Goal: Task Accomplishment & Management: Manage account settings

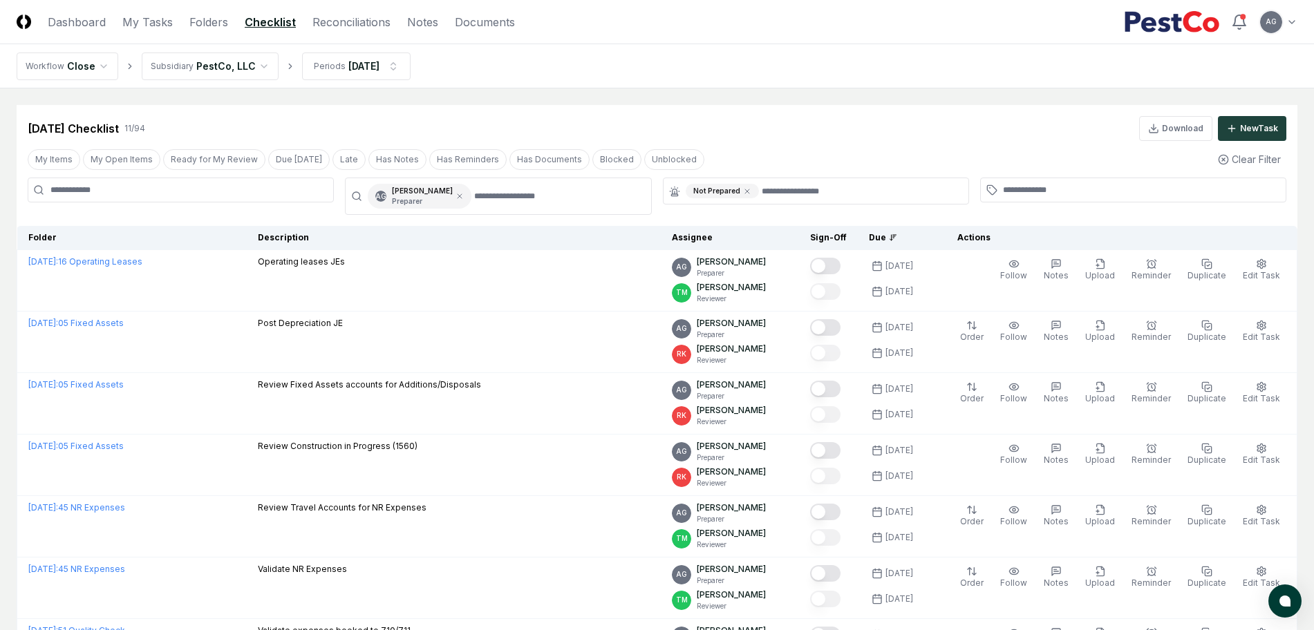
click at [664, 81] on nav "Workflow Close Subsidiary PestCo, LLC Periods [DATE]" at bounding box center [657, 66] width 1314 height 44
click at [566, 90] on main "Cancel Reassign [DATE] Checklist 11 / 94 Download New Task My Items My Open Ite…" at bounding box center [657, 515] width 1314 height 855
click at [380, 14] on link "Reconciliations" at bounding box center [351, 22] width 78 height 17
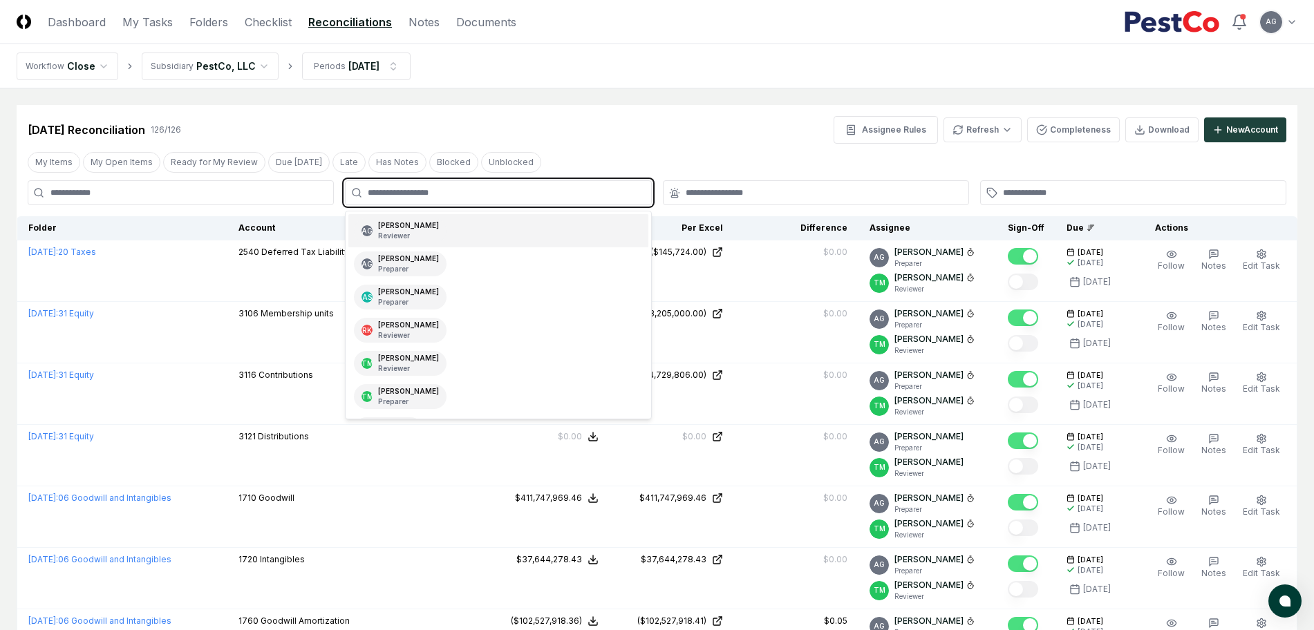
click at [562, 190] on input "text" at bounding box center [505, 193] width 274 height 12
click at [495, 260] on div "AG [PERSON_NAME] Preparer" at bounding box center [497, 263] width 299 height 33
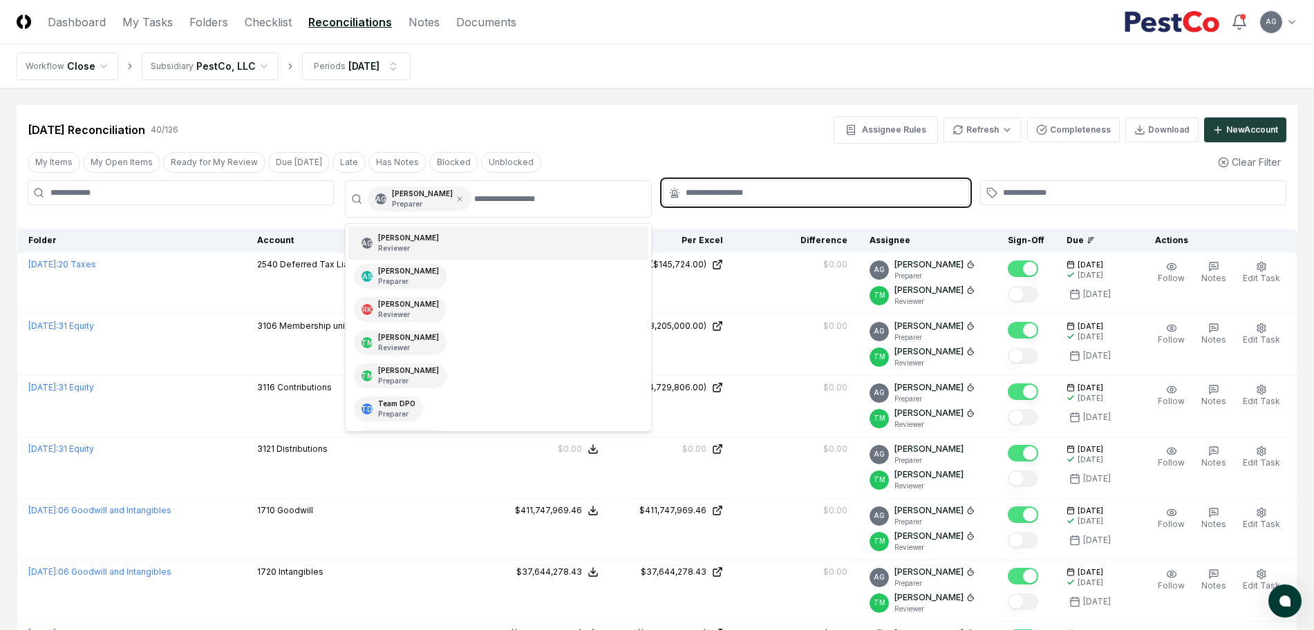
click at [732, 187] on input "text" at bounding box center [823, 193] width 274 height 12
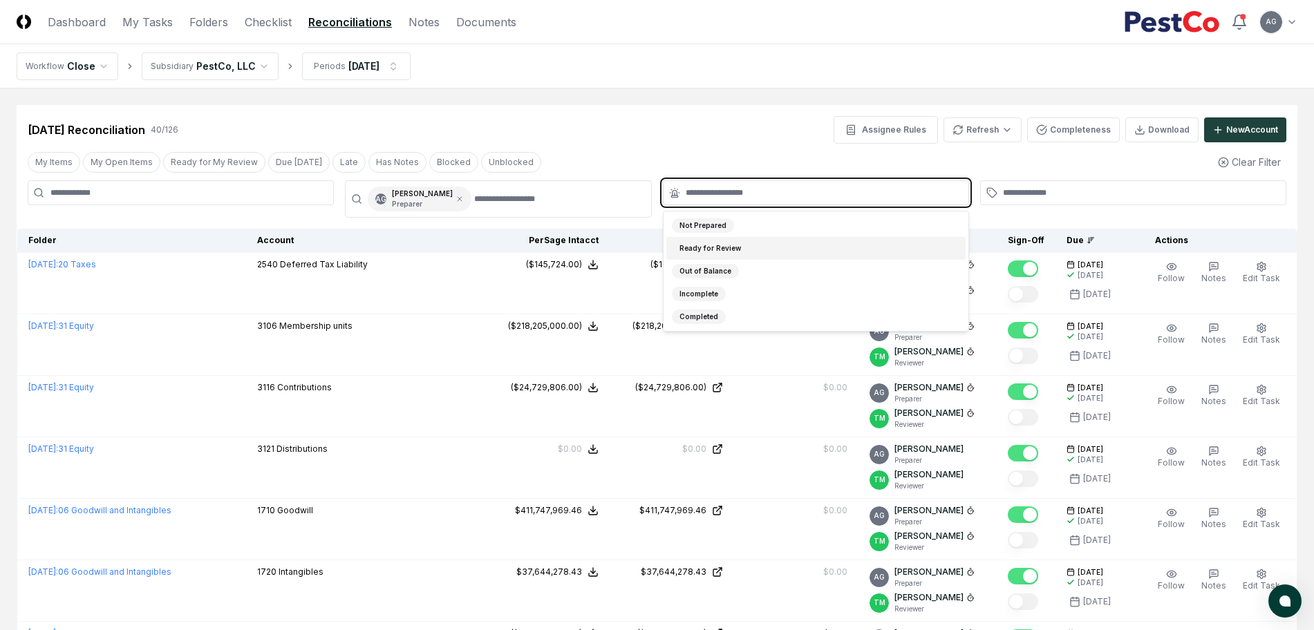
click at [758, 247] on div "Ready for Review" at bounding box center [815, 248] width 299 height 23
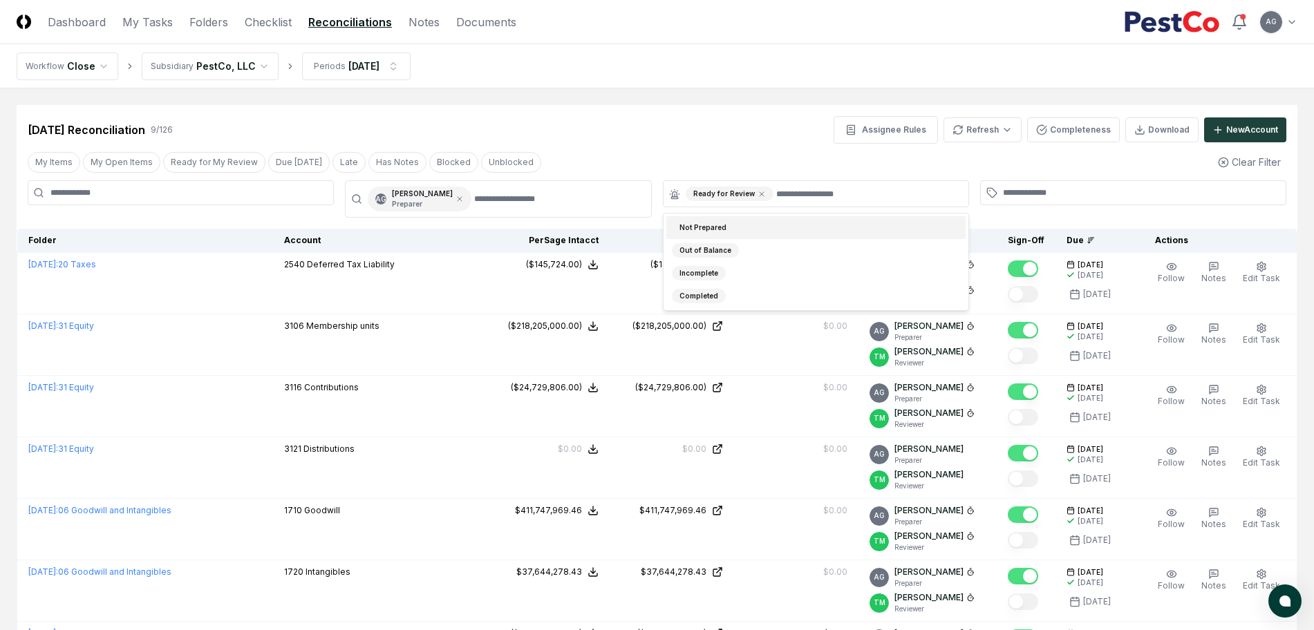
click at [672, 76] on nav "Workflow Close Subsidiary PestCo, LLC Periods [DATE]" at bounding box center [657, 66] width 1314 height 44
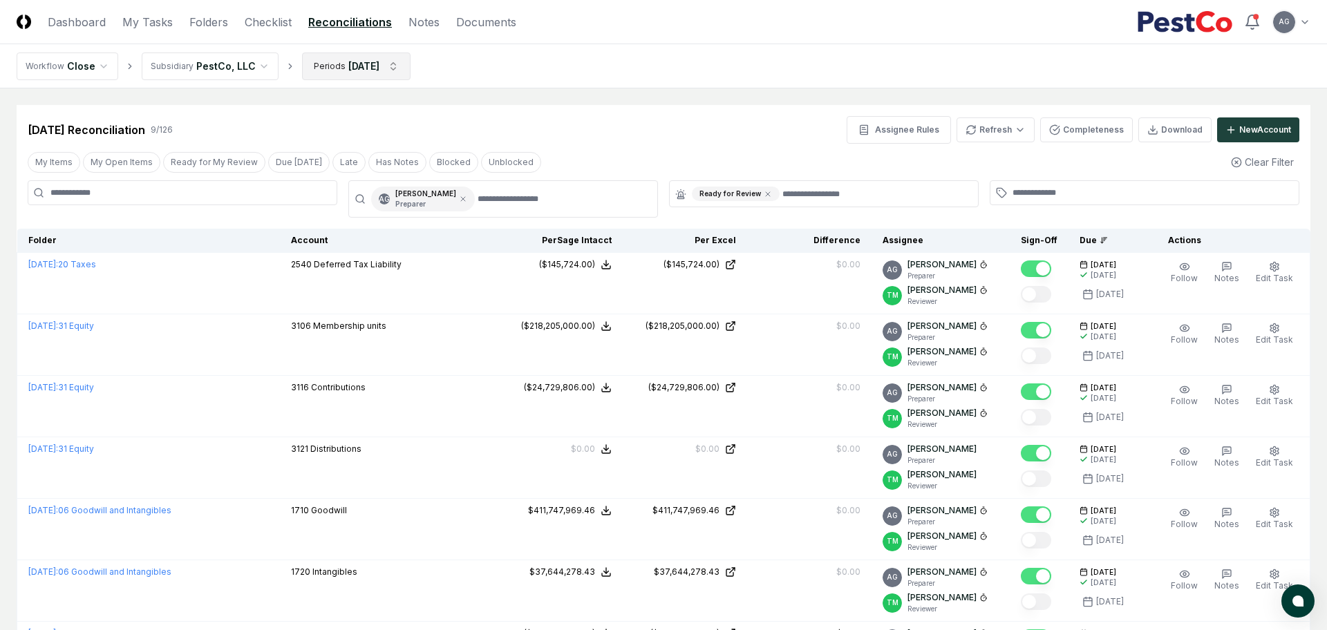
click at [369, 62] on html "CloseCore Dashboard My Tasks Folders Checklist Reconciliations Notes Documents …" at bounding box center [663, 453] width 1327 height 906
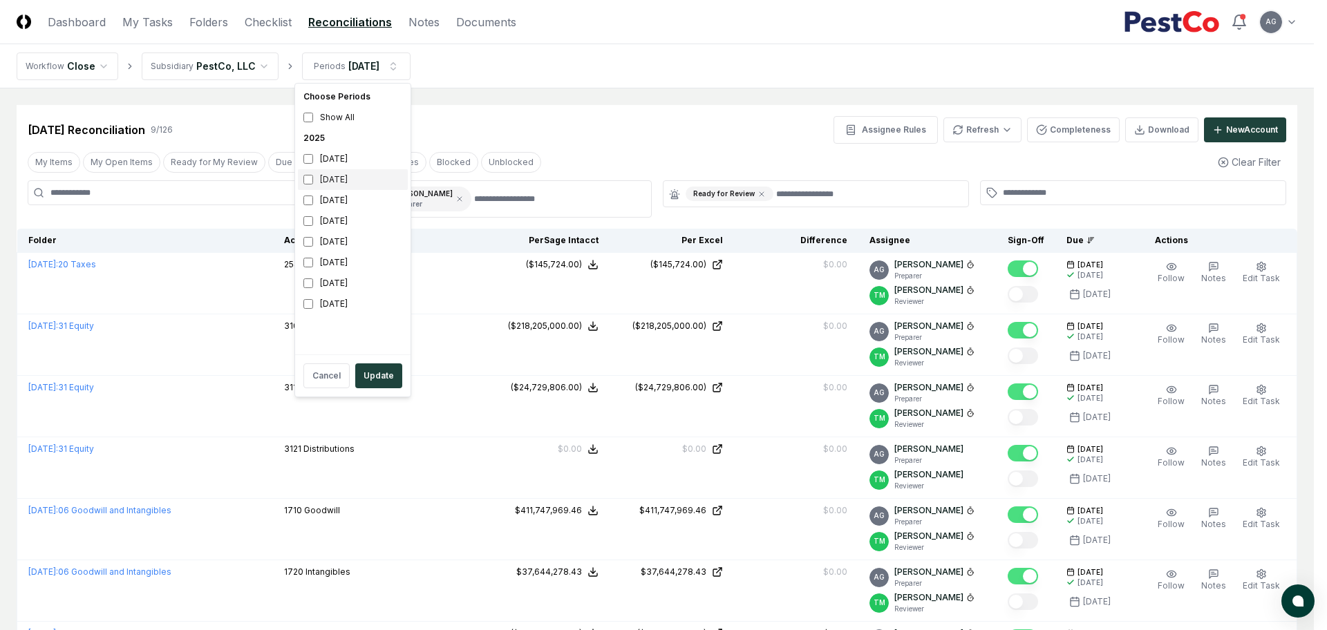
click at [319, 180] on div "[DATE]" at bounding box center [353, 179] width 110 height 21
click at [373, 373] on button "Update" at bounding box center [378, 375] width 47 height 25
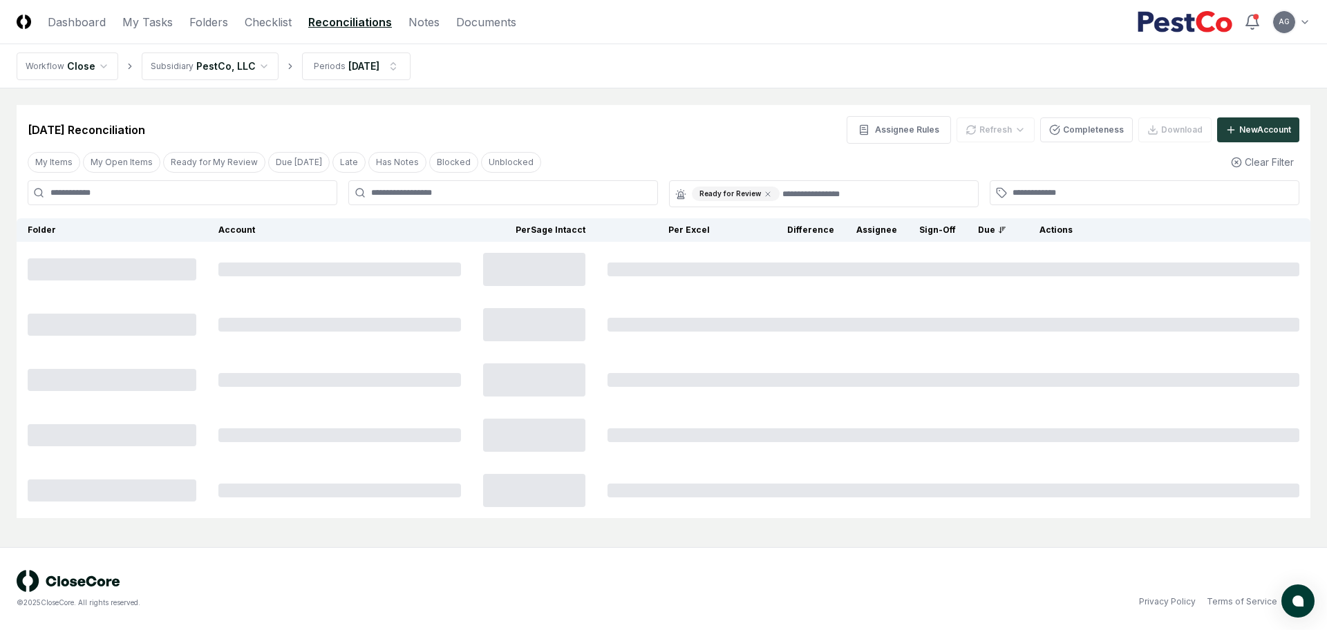
click at [666, 71] on nav "Workflow Close Subsidiary PestCo, LLC Periods [DATE]" at bounding box center [663, 66] width 1327 height 44
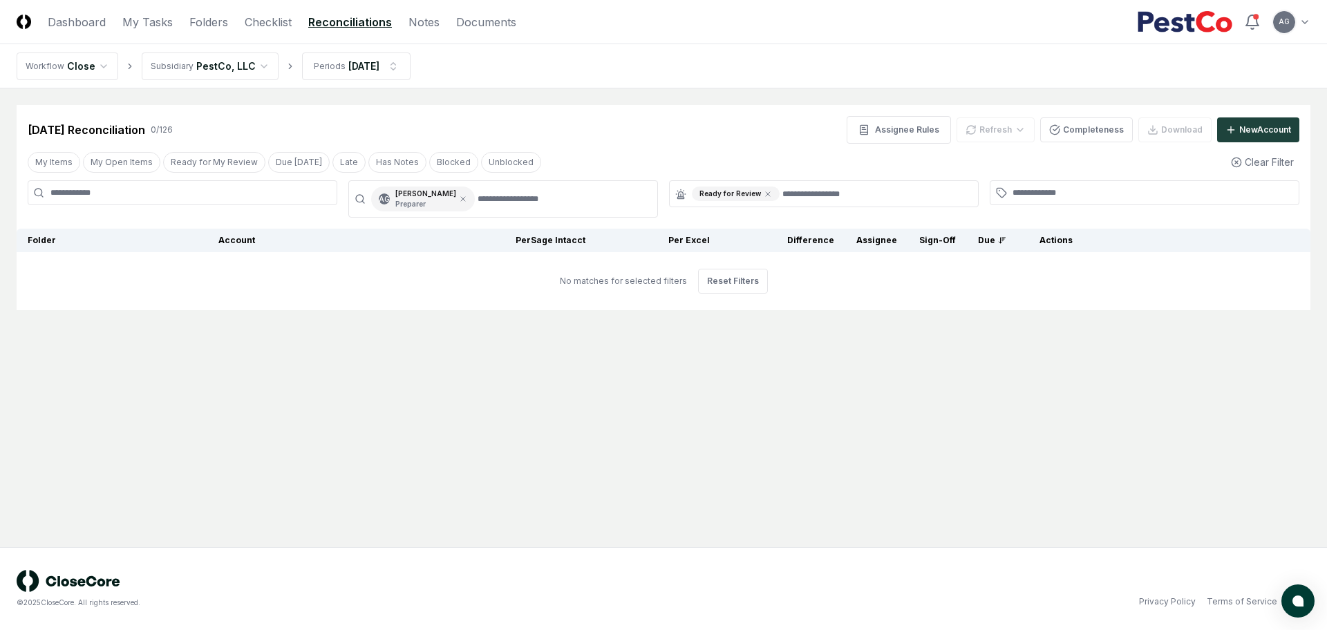
click at [712, 94] on main "Cancel Reassign [DATE] Reconciliation 0 / 126 Assignee Rules Refresh Completene…" at bounding box center [663, 317] width 1327 height 459
click at [210, 21] on link "Folders" at bounding box center [208, 22] width 39 height 17
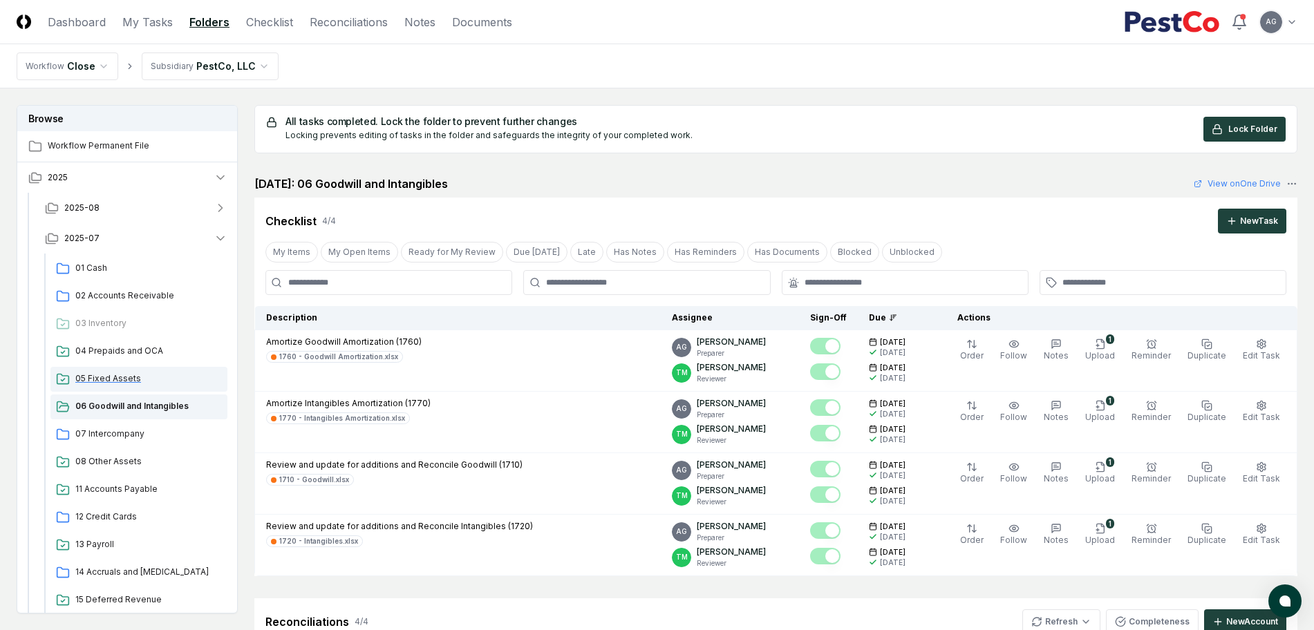
click at [126, 380] on span "05 Fixed Assets" at bounding box center [148, 378] width 147 height 12
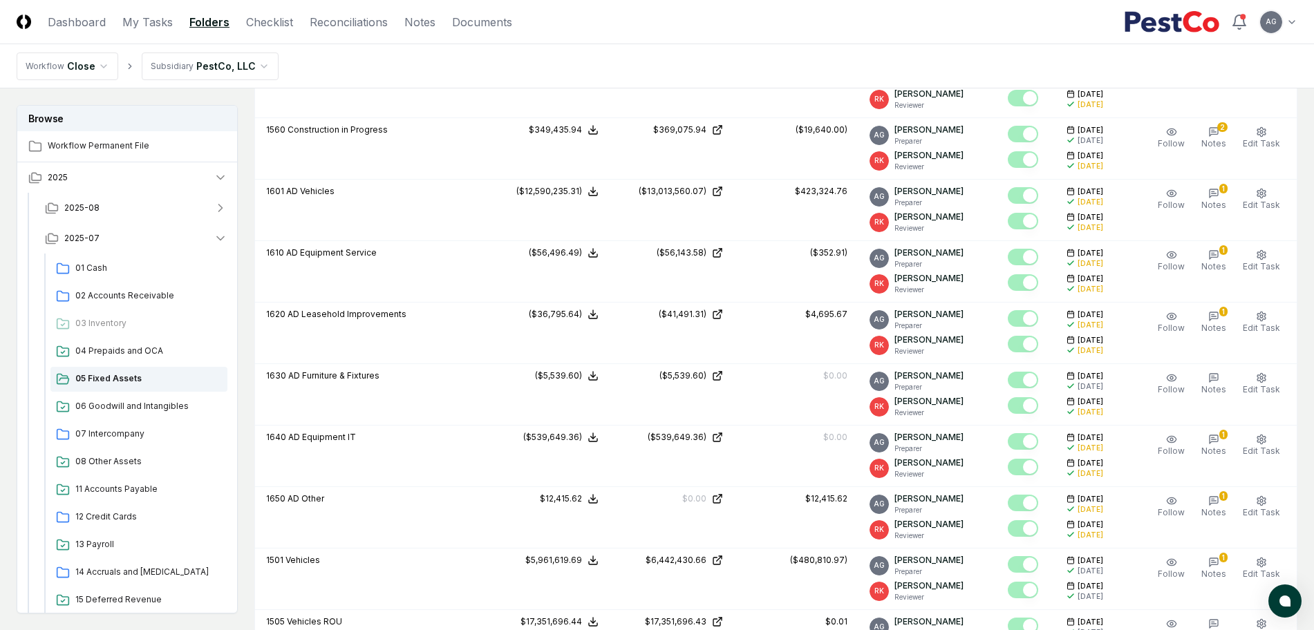
scroll to position [950, 0]
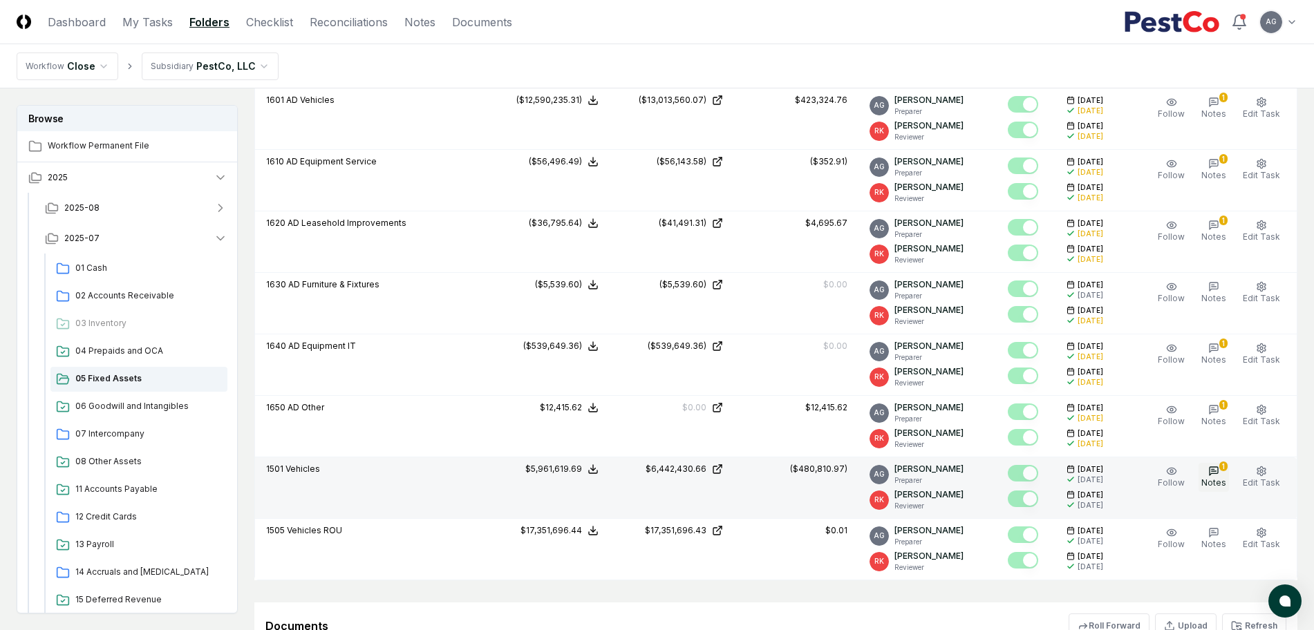
click at [1207, 478] on span "Notes" at bounding box center [1213, 483] width 25 height 10
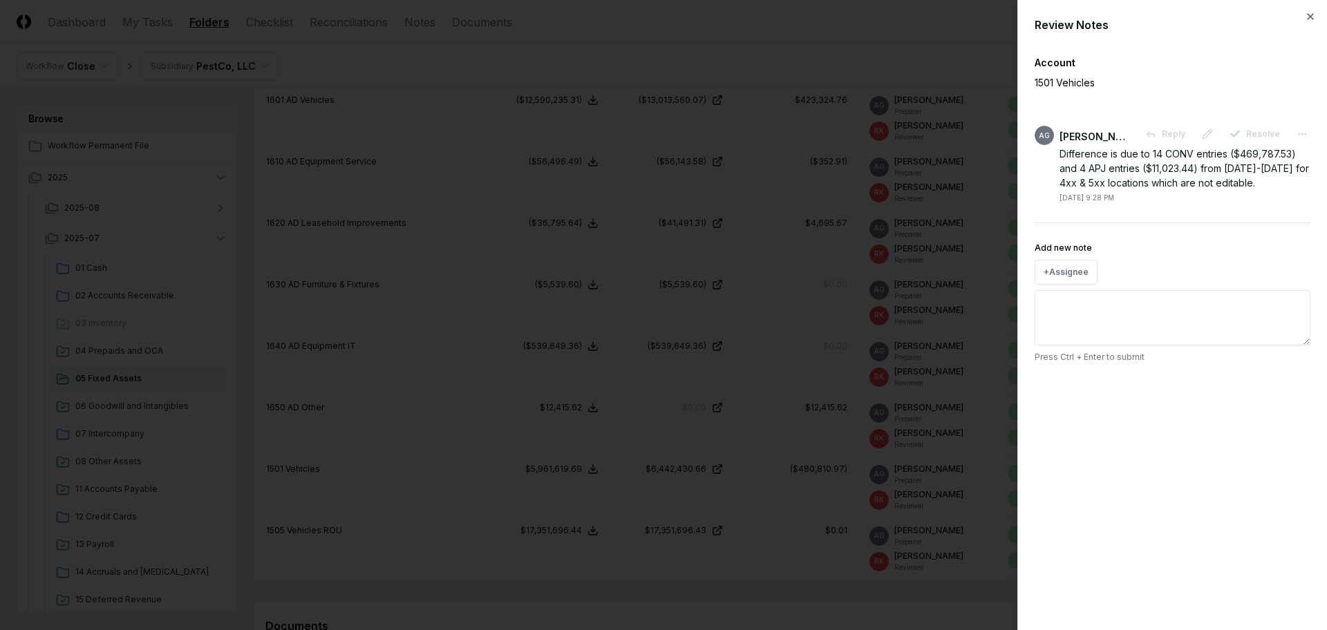
click at [714, 600] on div at bounding box center [663, 315] width 1327 height 630
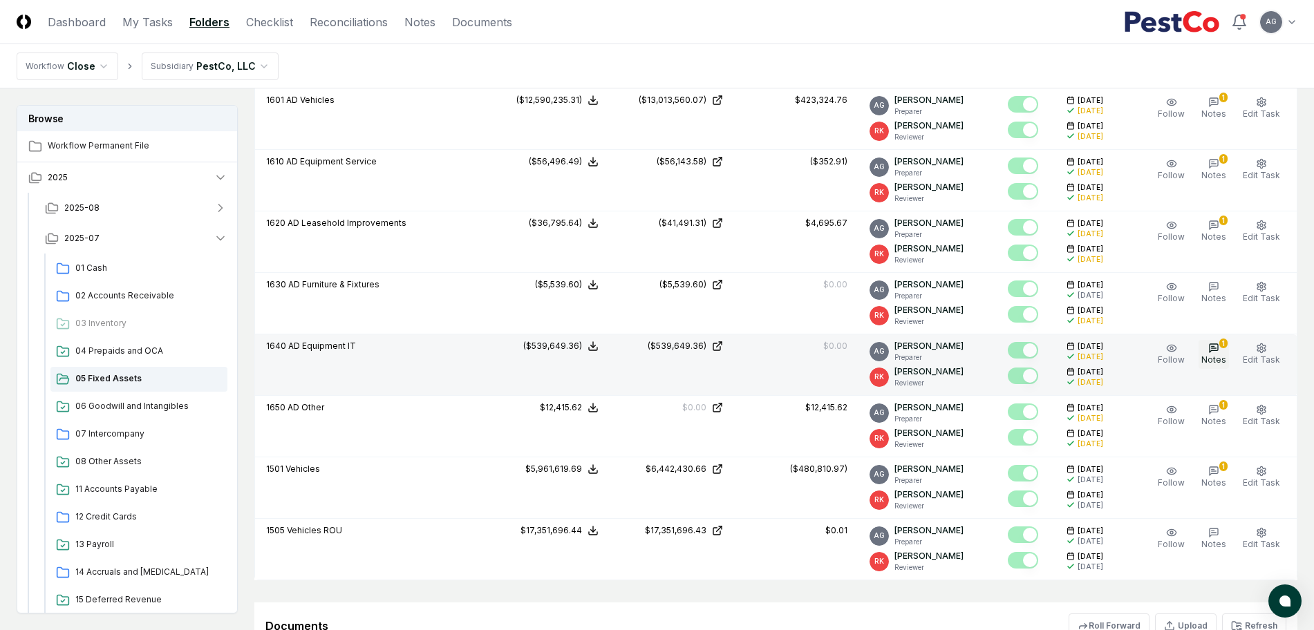
click at [1220, 358] on span "Notes" at bounding box center [1213, 360] width 25 height 10
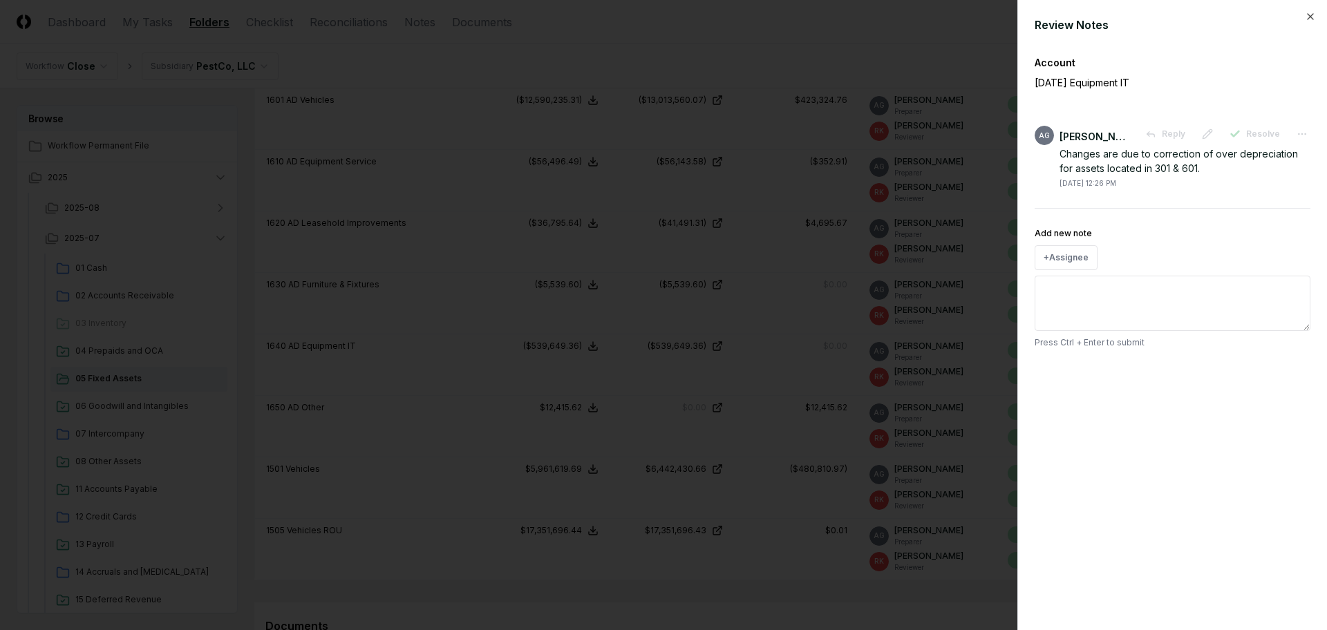
click at [427, 437] on div at bounding box center [663, 315] width 1327 height 630
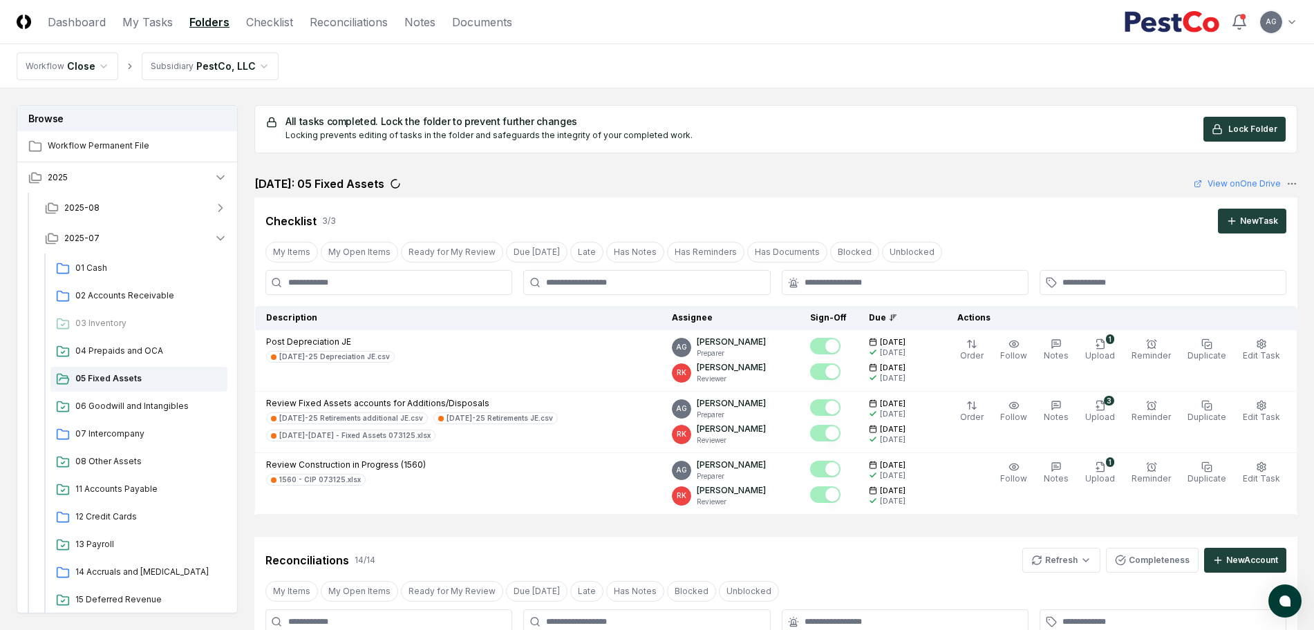
click at [796, 122] on div "All tasks completed. Lock the folder to prevent further changes Locking prevent…" at bounding box center [775, 129] width 1019 height 25
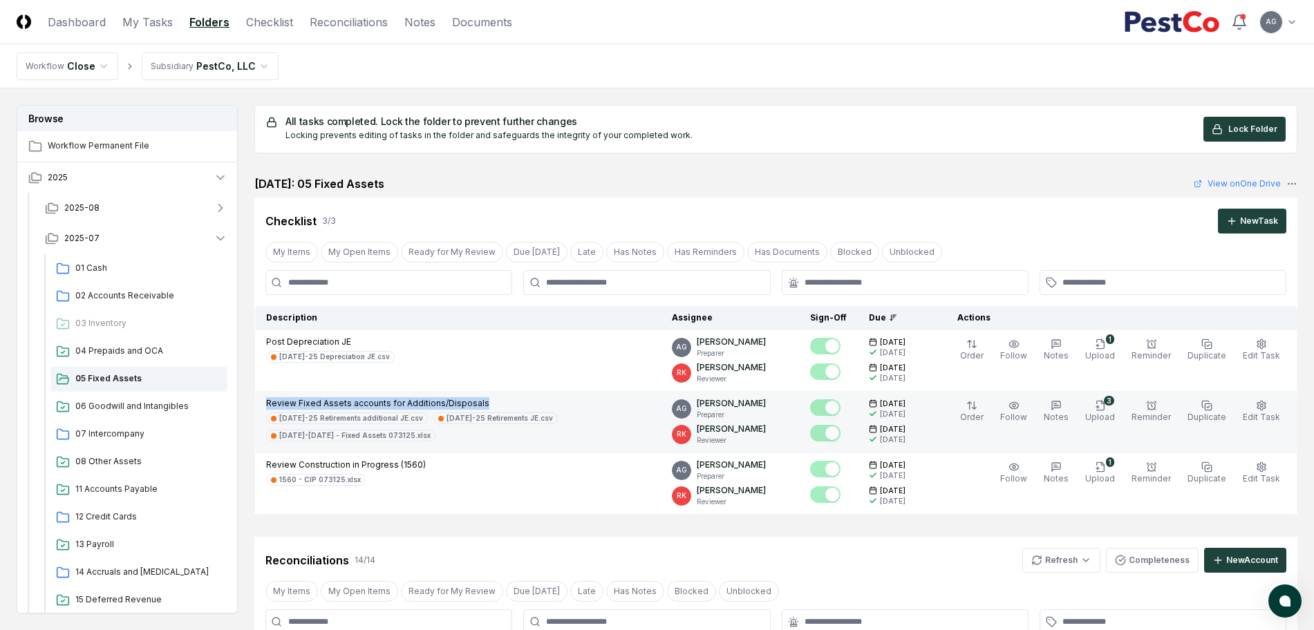
drag, startPoint x: 497, startPoint y: 400, endPoint x: 261, endPoint y: 399, distance: 235.7
click at [261, 399] on td "Review Fixed Assets accounts for Additions/Disposals [DATE]-25 Retirements addi…" at bounding box center [458, 423] width 406 height 62
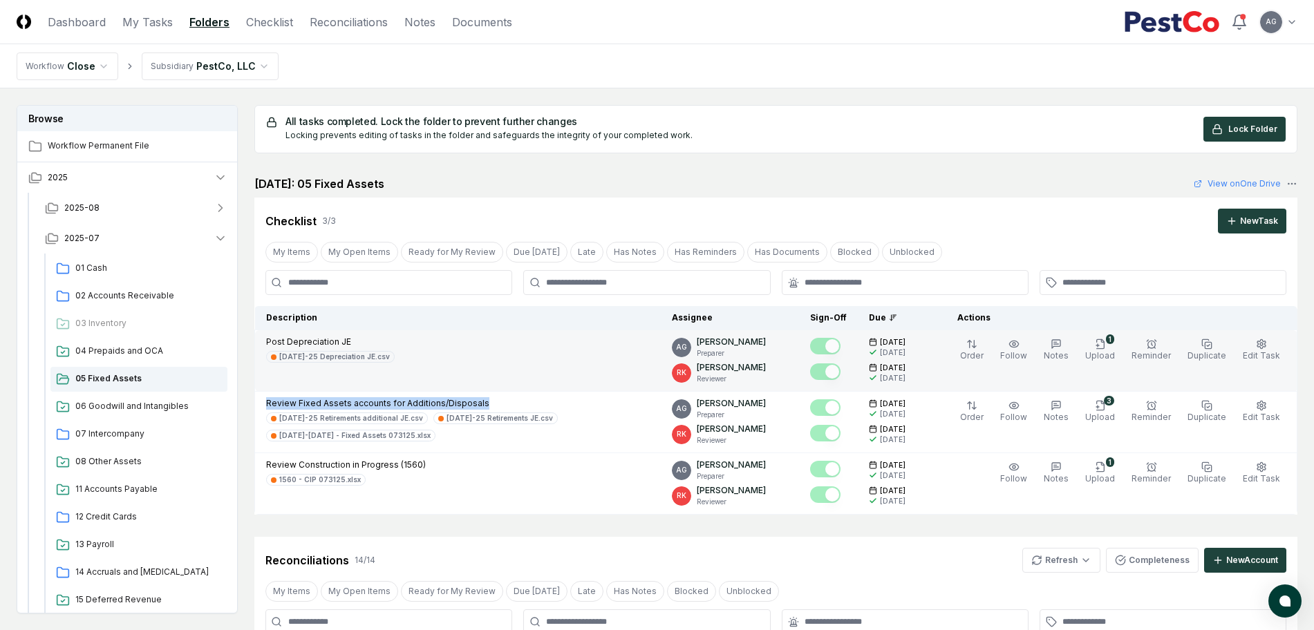
copy p "Review Fixed Assets accounts for Additions/Disposals"
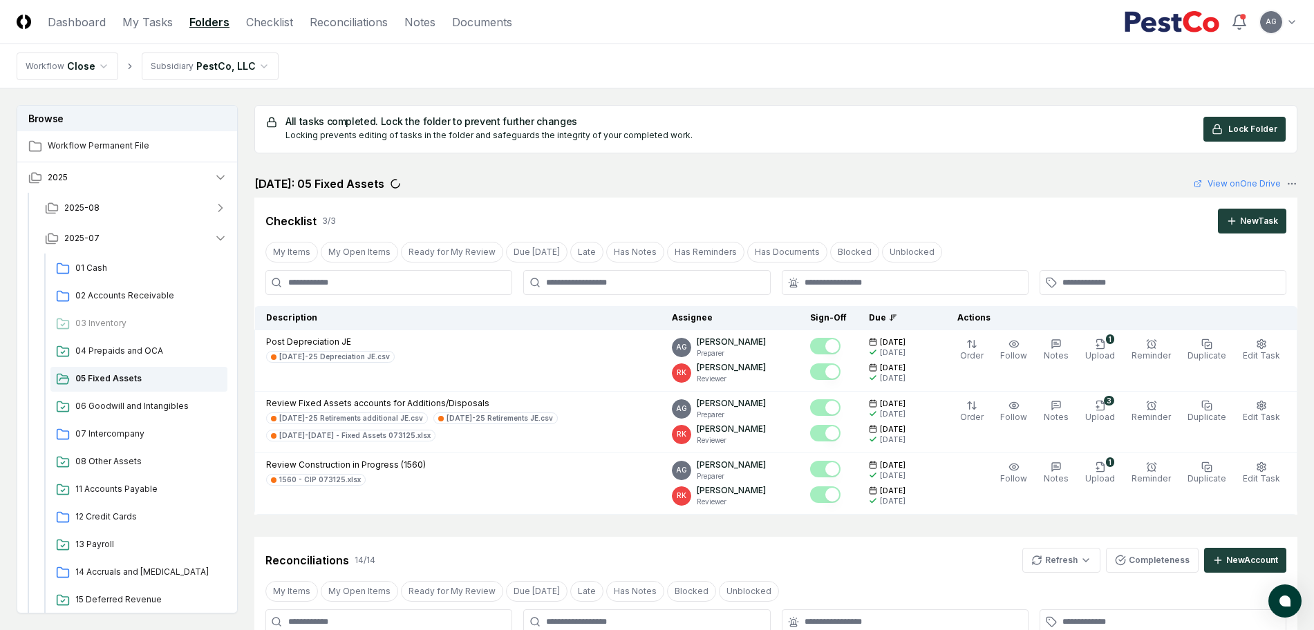
click at [813, 179] on div "[DATE]: 05 Fixed Assets View on One Drive" at bounding box center [775, 184] width 1043 height 17
click at [120, 21] on nav "CloseCore Dashboard My Tasks Folders Checklist Reconciliations Notes Documents" at bounding box center [264, 22] width 495 height 17
click at [125, 21] on link "My Tasks" at bounding box center [147, 22] width 50 height 17
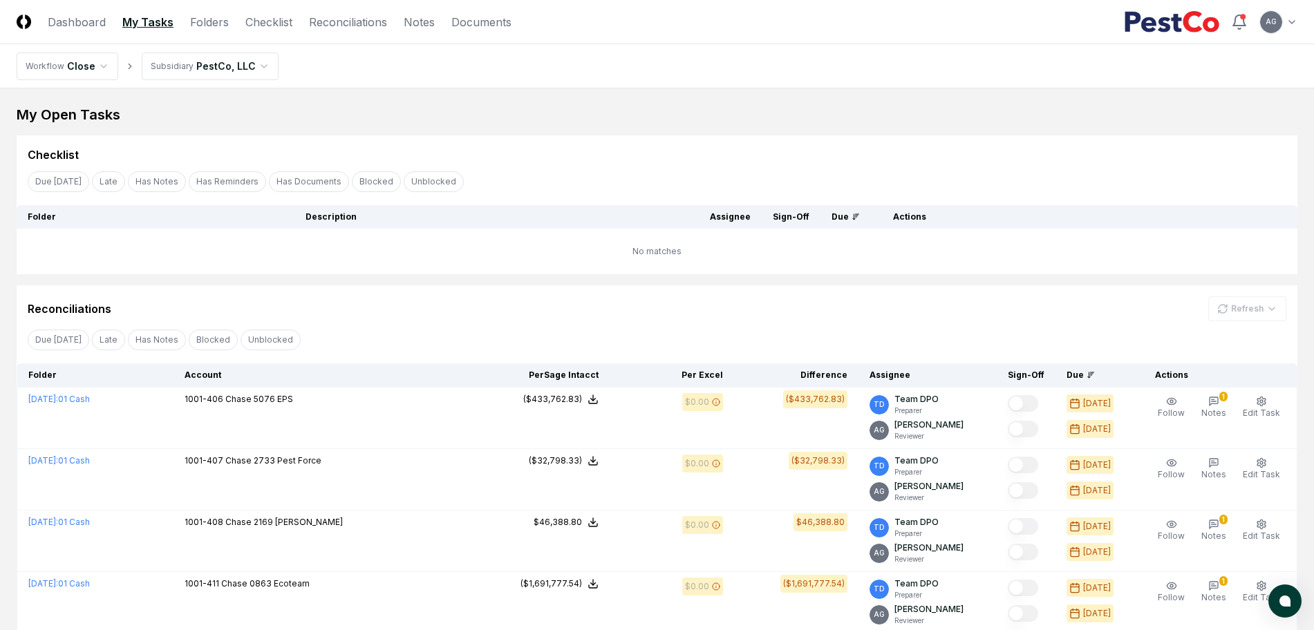
click at [813, 347] on div "Due [DATE] Late Has Notes Blocked Unblocked Clear Filter" at bounding box center [657, 340] width 1281 height 26
